Goal: Task Accomplishment & Management: Manage account settings

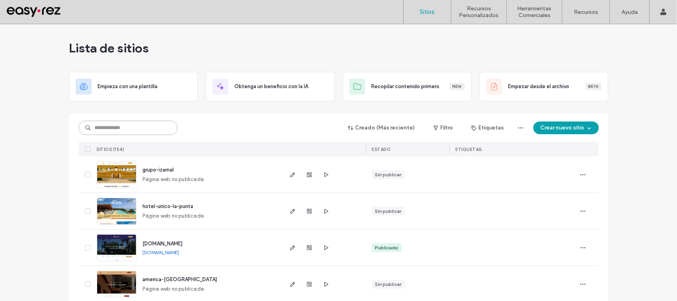
click at [141, 129] on input at bounding box center [128, 128] width 99 height 14
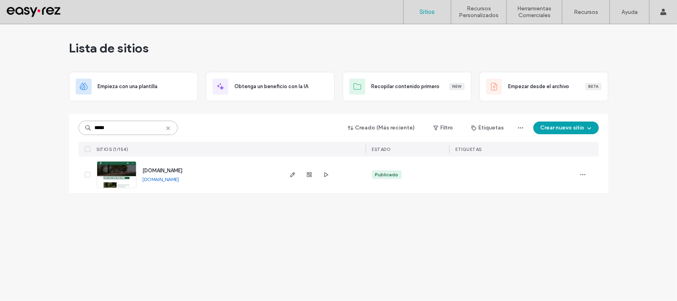
type input "*****"
click at [183, 169] on span "[DOMAIN_NAME]" at bounding box center [163, 170] width 40 height 6
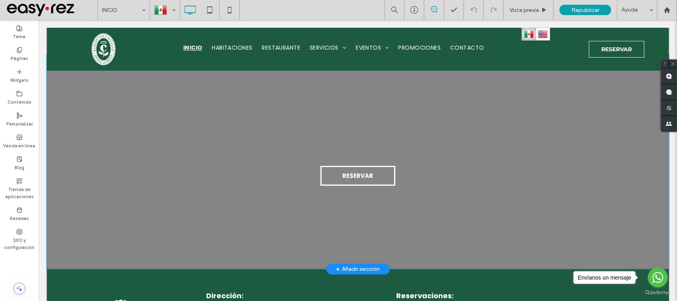
scroll to position [1686, 0]
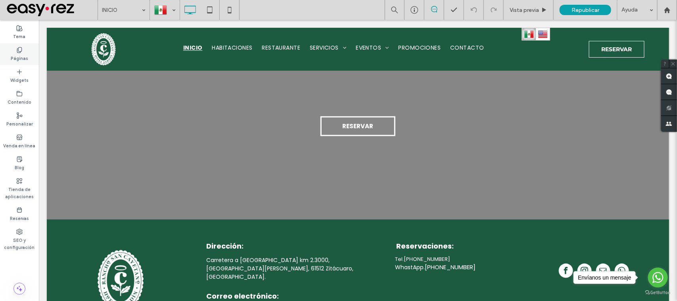
click at [14, 51] on div "Páginas" at bounding box center [19, 54] width 39 height 22
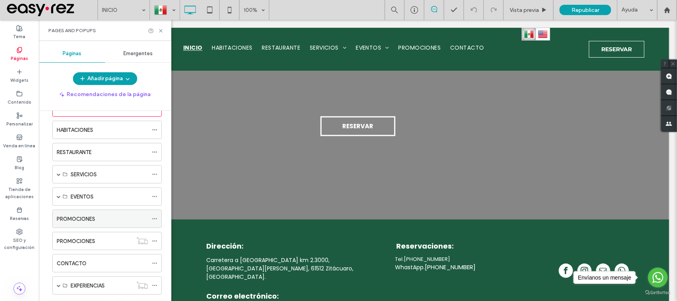
scroll to position [50, 0]
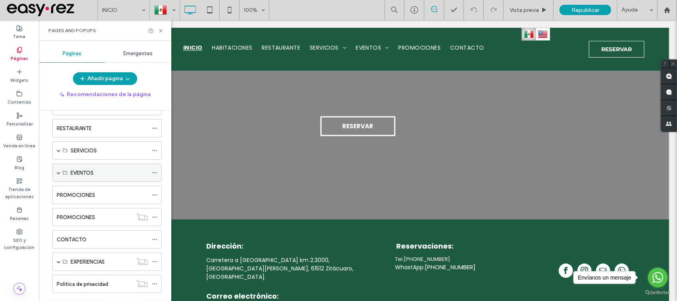
click at [59, 174] on span at bounding box center [59, 173] width 4 height 4
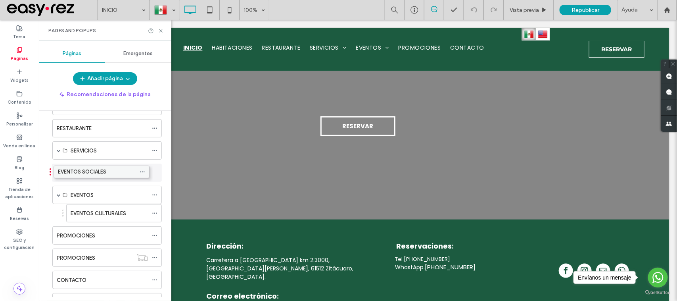
drag, startPoint x: 94, startPoint y: 190, endPoint x: 82, endPoint y: 169, distance: 24.9
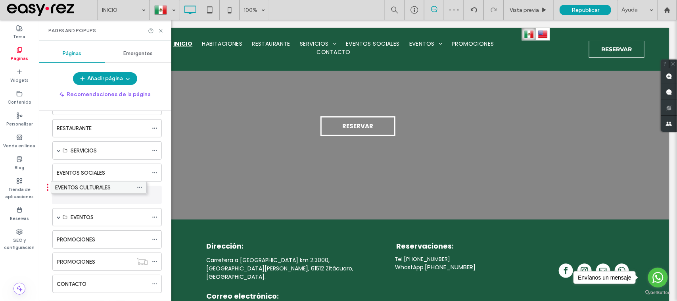
drag, startPoint x: 104, startPoint y: 209, endPoint x: 90, endPoint y: 182, distance: 31.2
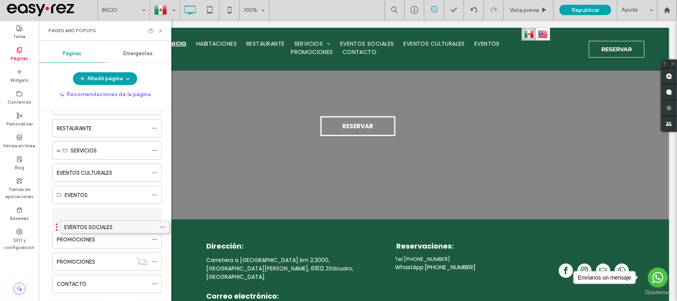
drag, startPoint x: 96, startPoint y: 171, endPoint x: 104, endPoint y: 221, distance: 50.1
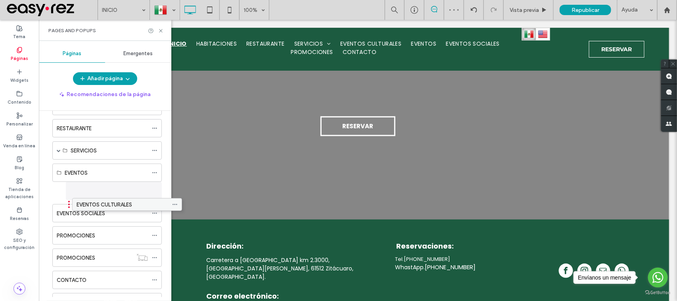
drag, startPoint x: 104, startPoint y: 175, endPoint x: 124, endPoint y: 207, distance: 38.0
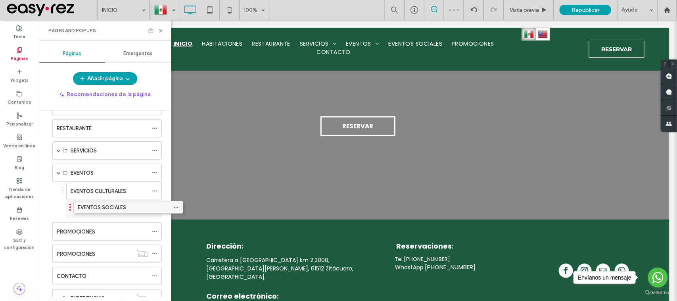
drag, startPoint x: 103, startPoint y: 215, endPoint x: 124, endPoint y: 210, distance: 21.5
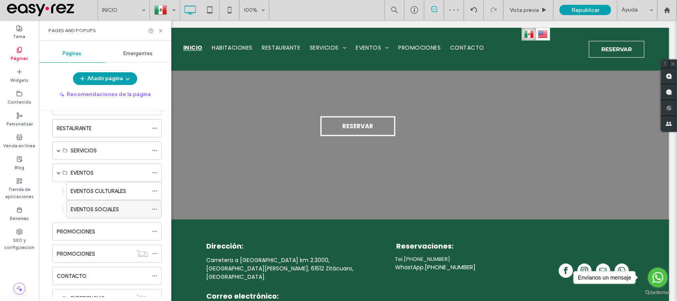
click at [111, 212] on label "EVENTOS SOCIALES" at bounding box center [95, 209] width 48 height 14
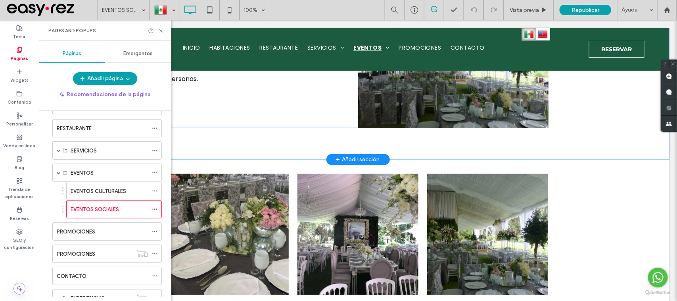
scroll to position [397, 0]
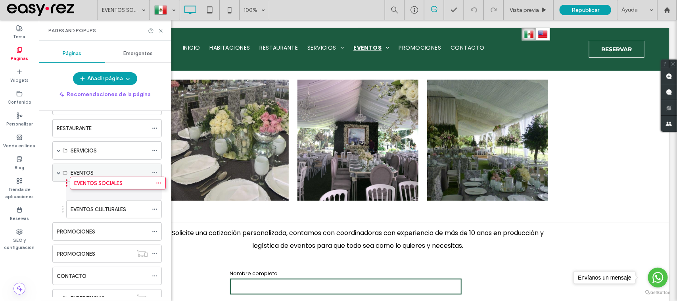
drag, startPoint x: 118, startPoint y: 209, endPoint x: 122, endPoint y: 181, distance: 28.8
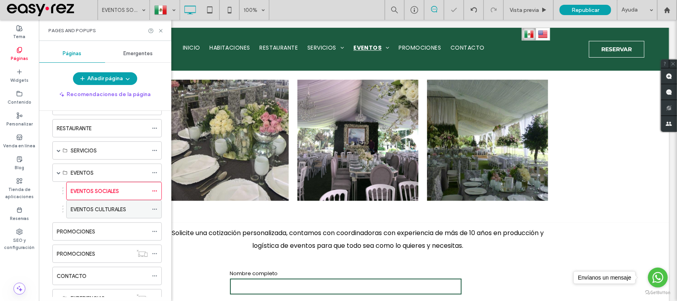
click at [119, 208] on label "EVENTOS CULTURALES" at bounding box center [99, 209] width 56 height 14
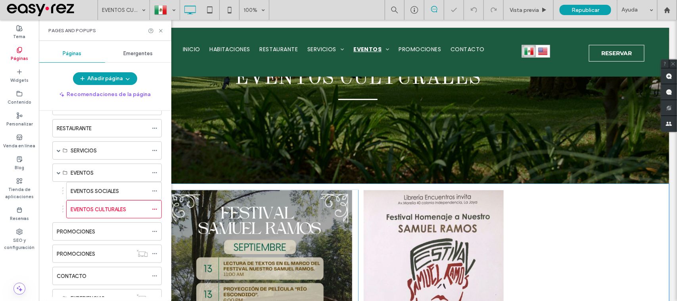
scroll to position [99, 0]
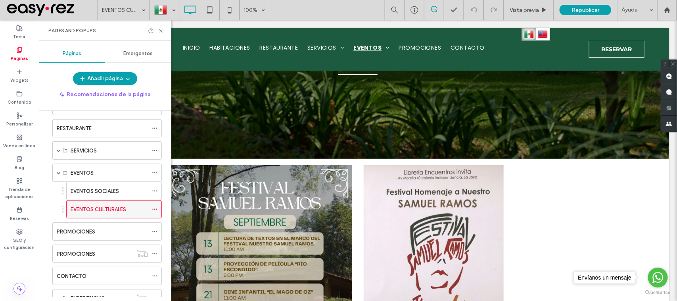
click at [155, 212] on icon at bounding box center [155, 209] width 6 height 6
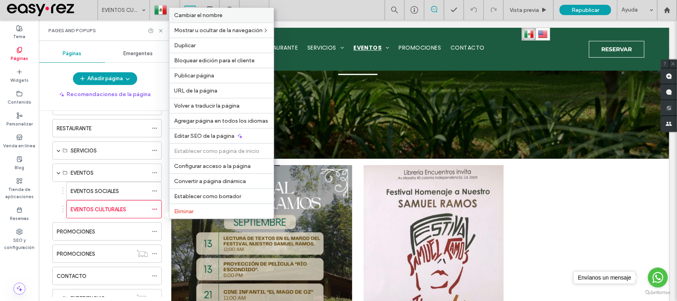
click at [222, 12] on span "Cambiar el nombre" at bounding box center [198, 15] width 48 height 7
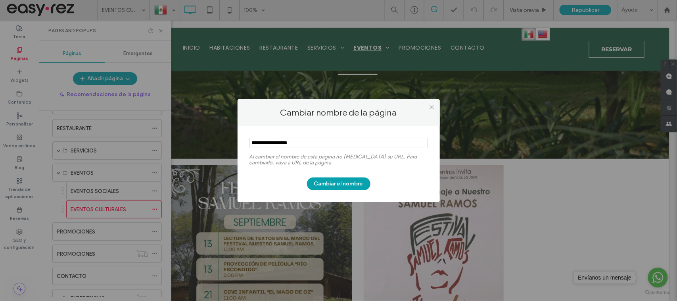
drag, startPoint x: 314, startPoint y: 138, endPoint x: 206, endPoint y: 155, distance: 108.8
click at [206, 155] on div "Cambiar nombre de la página Al cambiar el nombre de esta página no cambia su UR…" at bounding box center [338, 150] width 677 height 301
type input "*"
type input "**********"
click at [357, 182] on button "Cambiar el nombre" at bounding box center [338, 183] width 63 height 13
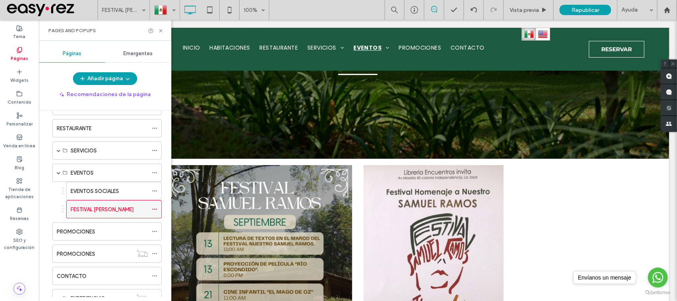
click at [153, 210] on use at bounding box center [154, 209] width 4 height 1
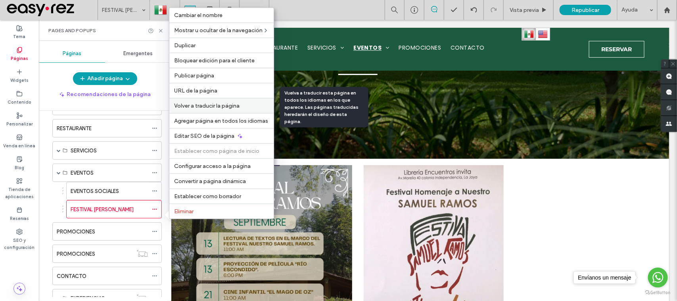
click at [229, 104] on span "Volver a traducir la página" at bounding box center [206, 105] width 65 height 7
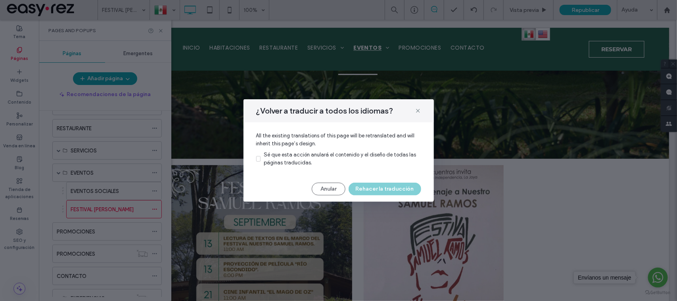
click at [283, 157] on span "Sé que esta acción anulará el contenido y el diseño de todas las páginas traduc…" at bounding box center [340, 159] width 152 height 14
click at [395, 187] on button "Rehacer la traducción" at bounding box center [385, 188] width 73 height 13
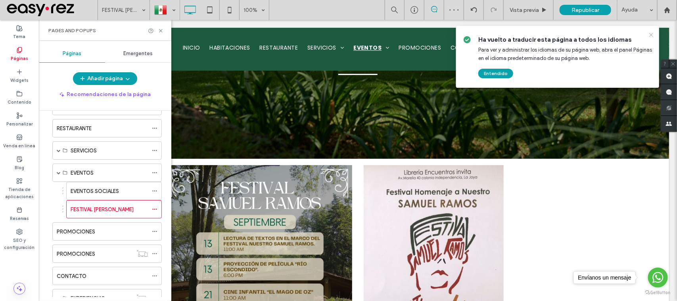
click at [650, 37] on icon at bounding box center [651, 35] width 6 height 6
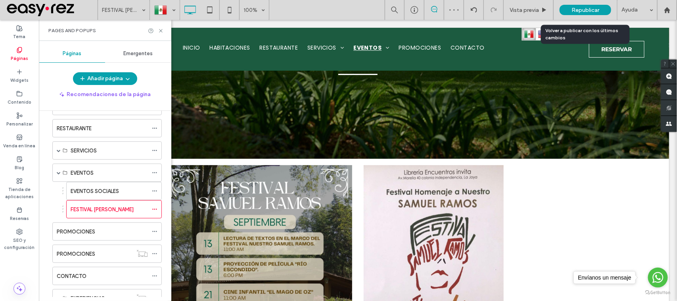
click at [568, 9] on div "Republicar" at bounding box center [586, 10] width 52 height 10
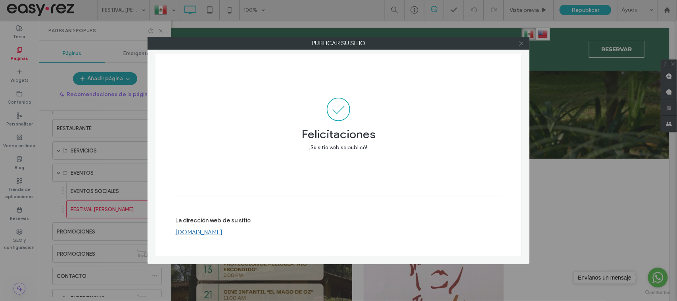
click at [523, 44] on icon at bounding box center [521, 43] width 6 height 6
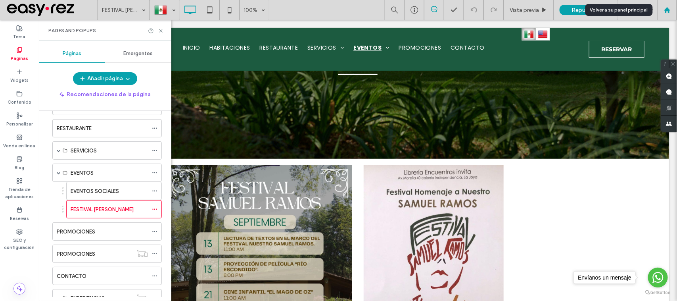
click at [666, 10] on use at bounding box center [667, 10] width 6 height 6
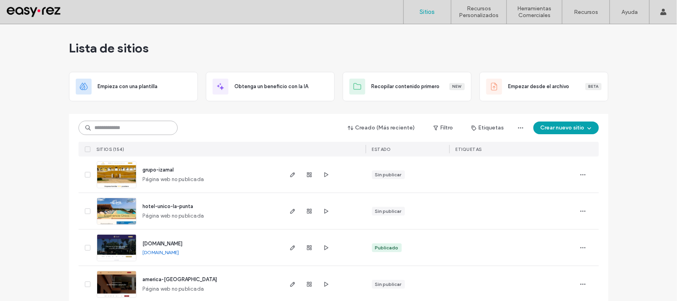
click at [159, 127] on input at bounding box center [128, 128] width 99 height 14
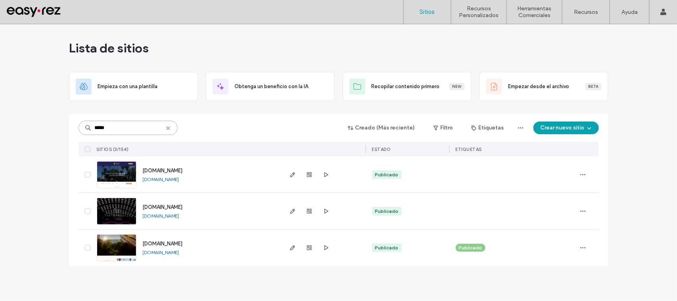
type input "*****"
click at [183, 243] on span "www.elsantuario.com" at bounding box center [163, 243] width 40 height 6
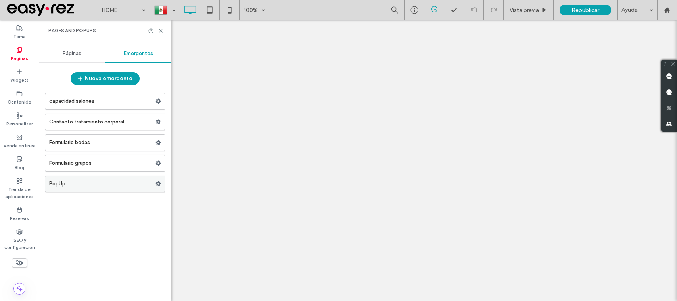
click at [159, 185] on icon at bounding box center [158, 184] width 6 height 6
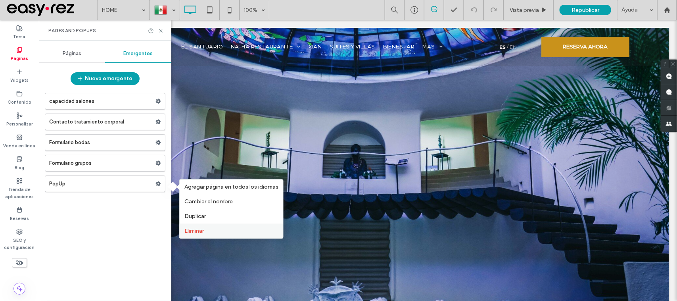
click at [219, 231] on label "Eliminar" at bounding box center [231, 230] width 94 height 7
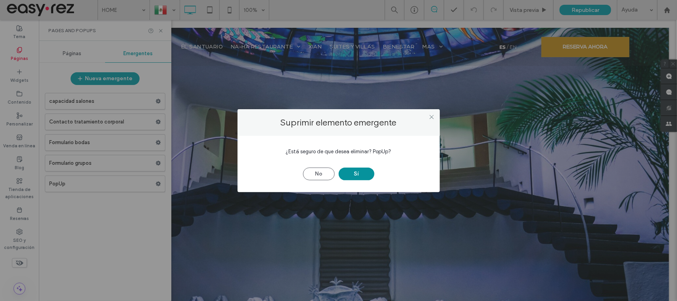
click at [358, 167] on button "Sí" at bounding box center [357, 173] width 36 height 13
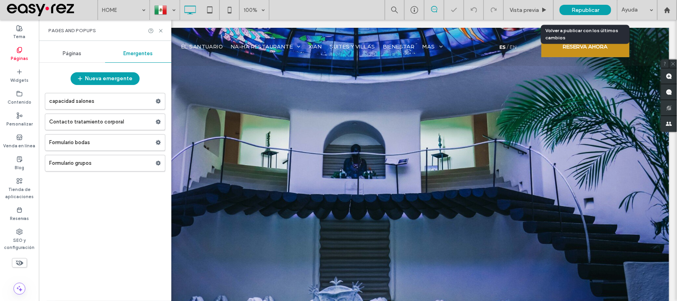
click at [579, 9] on span "Republicar" at bounding box center [586, 10] width 28 height 7
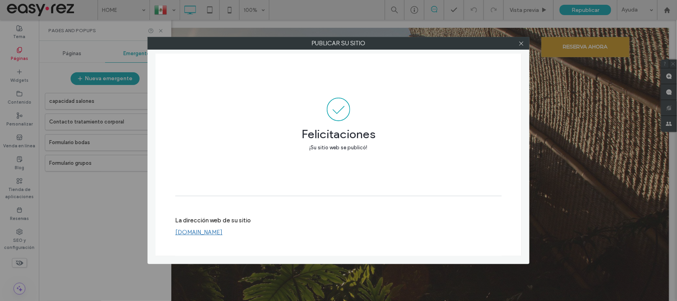
click at [213, 235] on link "www.elsantuario.com" at bounding box center [198, 231] width 47 height 7
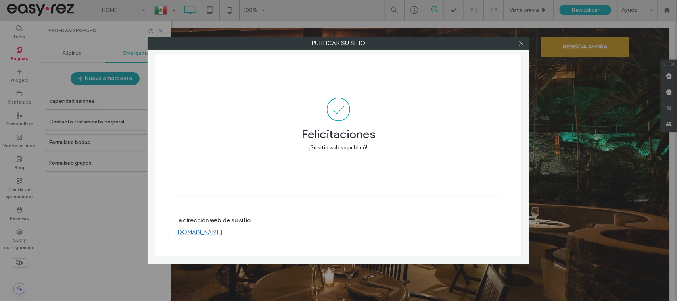
click at [519, 36] on div "Publicar su sitio Felicitaciones ¡Su sitio web se publicó! La dirección web de …" at bounding box center [338, 150] width 677 height 301
drag, startPoint x: 522, startPoint y: 44, endPoint x: 534, endPoint y: 41, distance: 12.7
click at [522, 44] on icon at bounding box center [521, 43] width 6 height 6
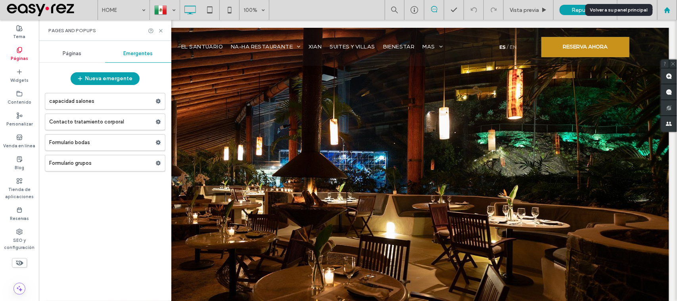
click at [677, 14] on div at bounding box center [667, 10] width 20 height 20
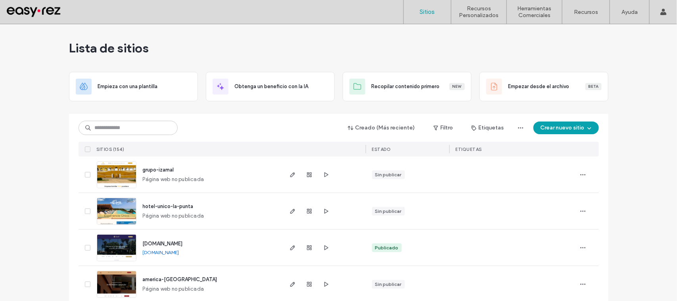
click at [167, 203] on span "hotel-unico-la-punta" at bounding box center [168, 206] width 51 height 6
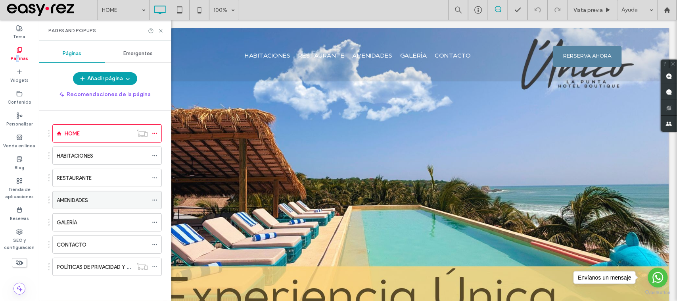
click at [72, 202] on label "AMENIDADES" at bounding box center [72, 200] width 31 height 14
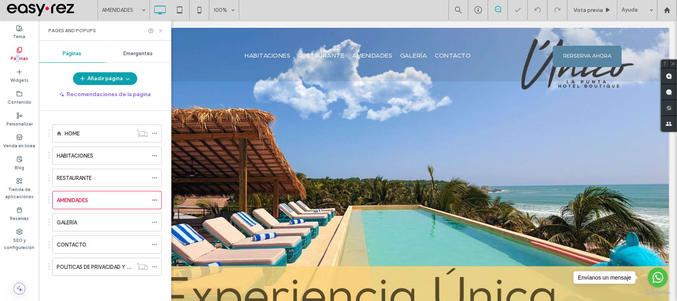
click at [161, 31] on icon at bounding box center [161, 31] width 6 height 6
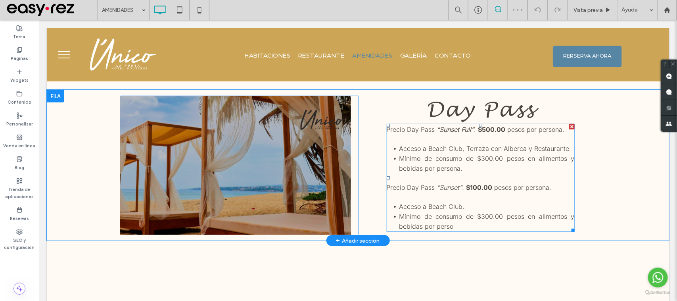
scroll to position [198, 0]
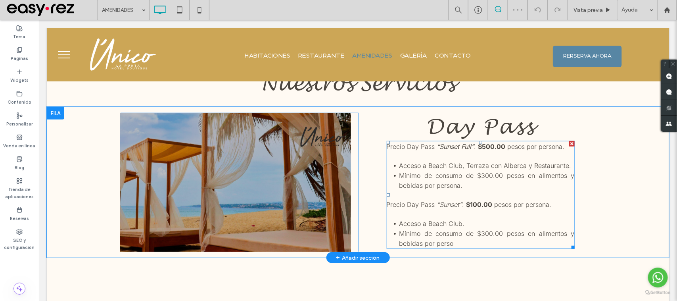
click at [520, 169] on span "Acceso a Beach Club, Terraza con Alberca y Restaurante." at bounding box center [485, 165] width 172 height 8
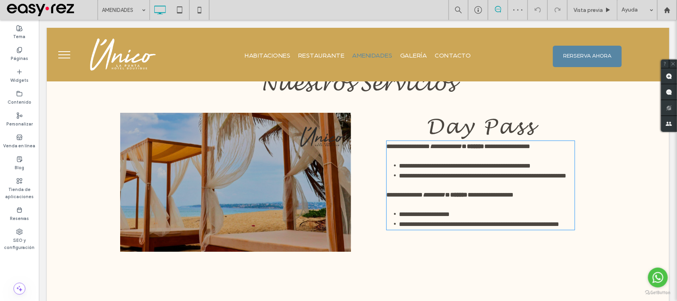
type input "*****"
type input "**"
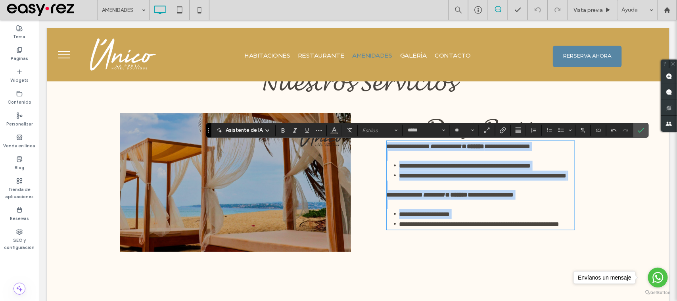
click at [473, 190] on p at bounding box center [480, 185] width 188 height 10
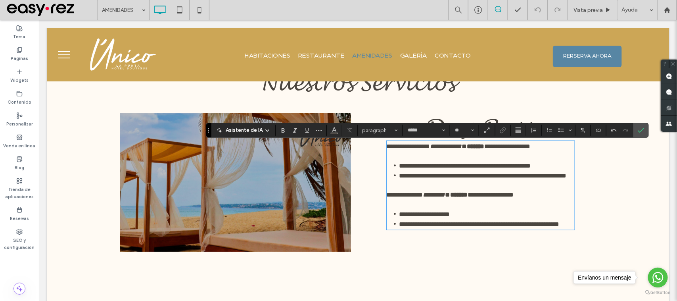
click at [450, 228] on li "**********" at bounding box center [486, 224] width 175 height 10
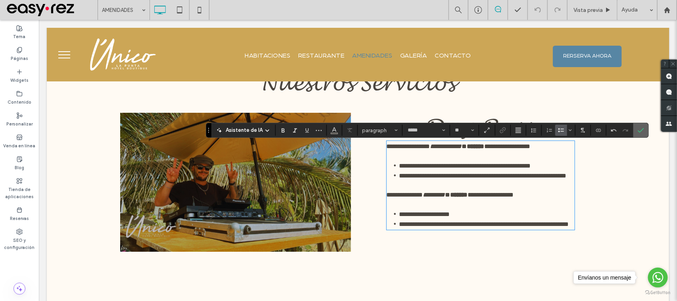
click at [641, 128] on icon "Confirmar" at bounding box center [641, 130] width 6 height 6
